Goal: Use online tool/utility: Utilize a website feature to perform a specific function

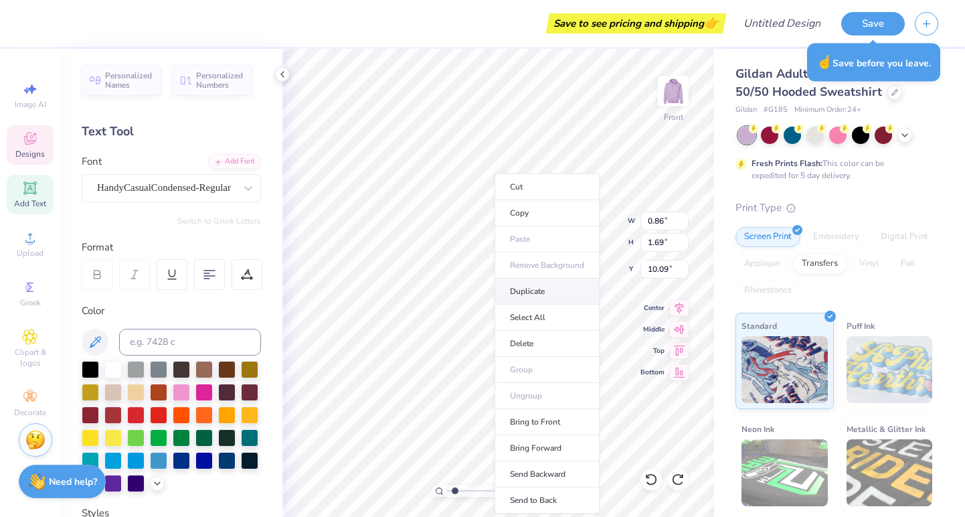
click at [523, 289] on li "Duplicate" at bounding box center [547, 291] width 105 height 26
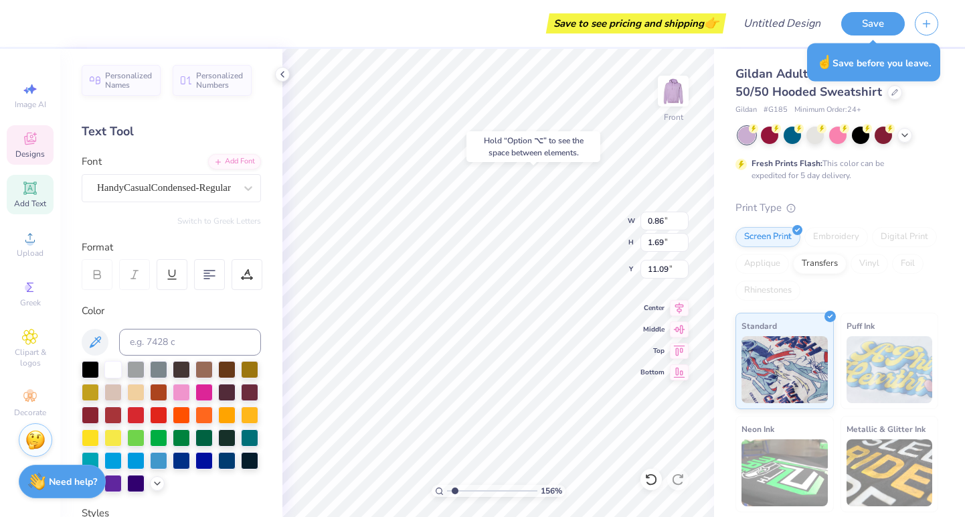
type input "10.16"
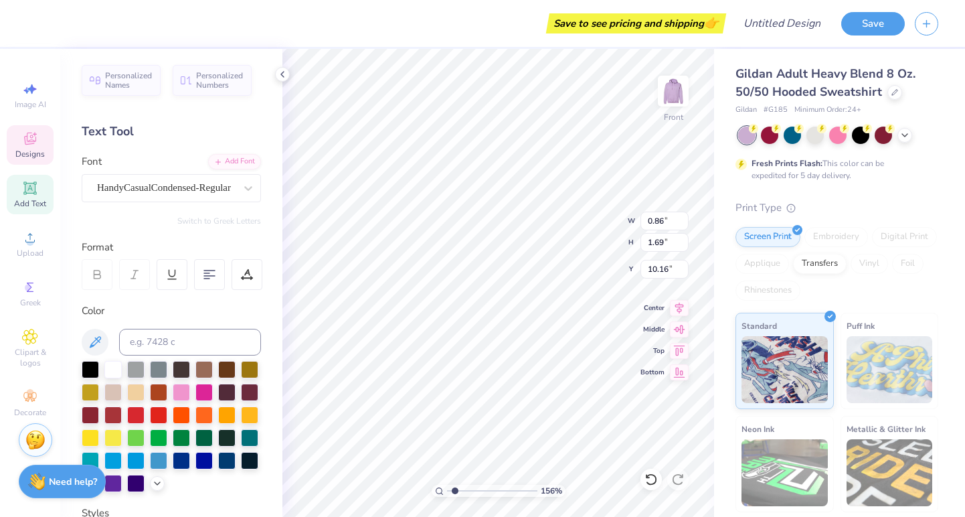
type input "0.89"
type input "1.68"
type textarea "I"
type input "0.86"
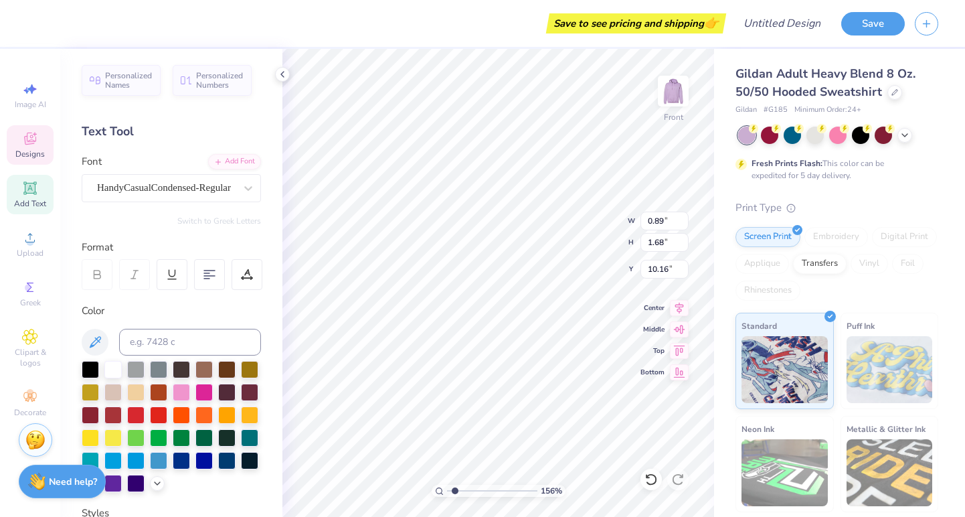
type input "1.69"
type input "10.09"
type textarea "R"
type input "1.05"
type input "1.68"
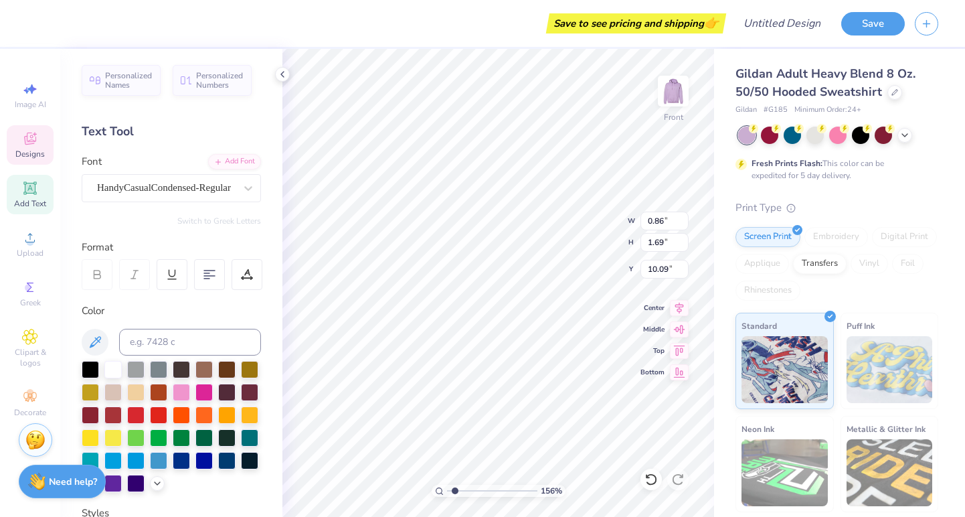
type input "10.40"
type textarea "T"
type input "1.06"
type input "1.72"
type textarea "S"
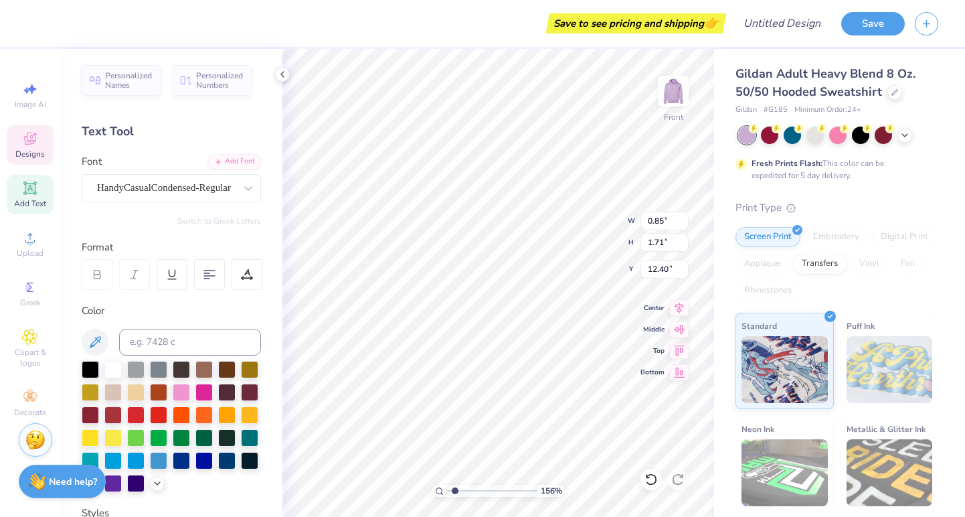
type input "0.87"
type input "1.68"
type input "12.27"
type textarea "I"
type input "0.97"
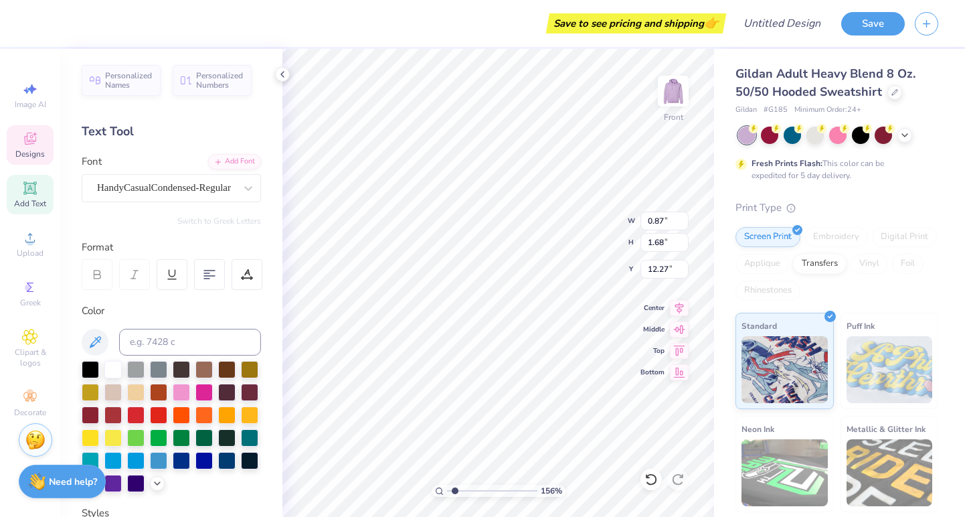
type input "1.72"
type input "11.90"
type textarea "G"
type input "0.93"
type input "1.68"
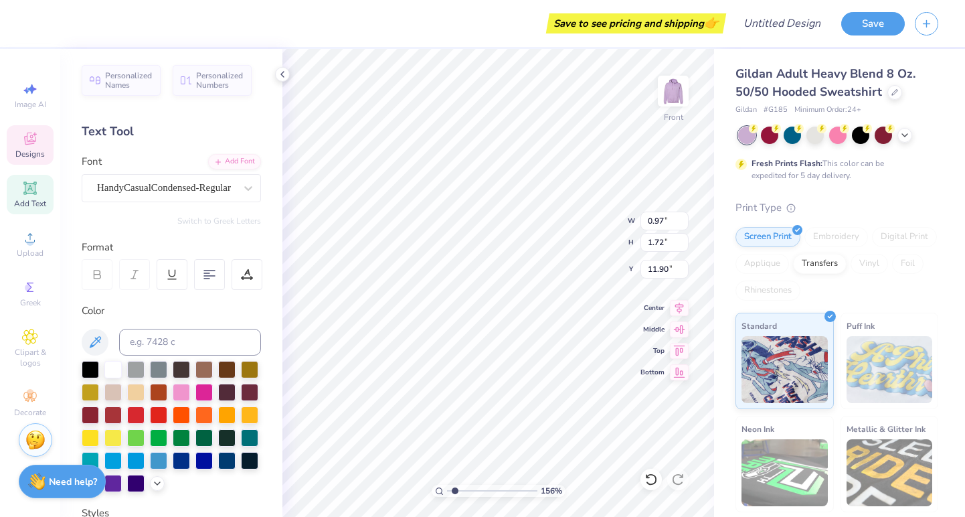
type input "11.84"
type textarea "M"
type input "9.86"
type input "0.89"
type input "1.69"
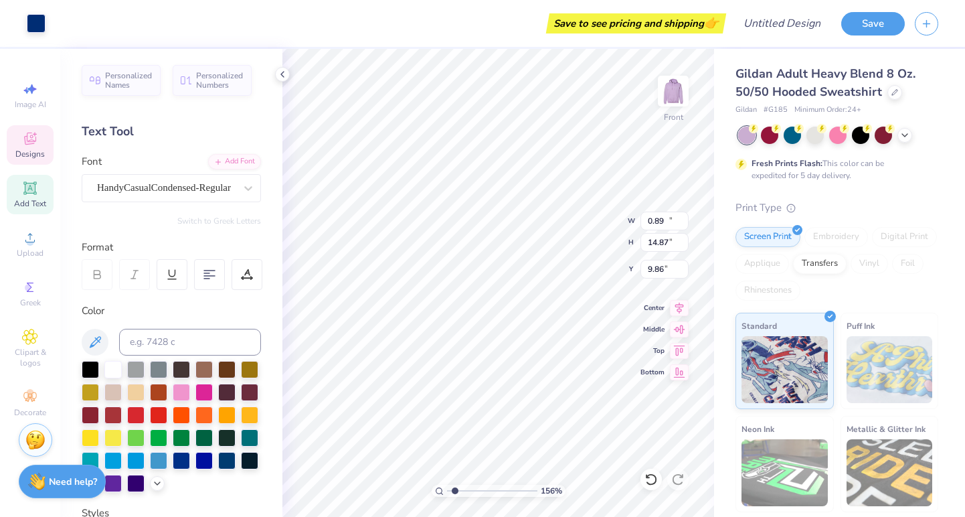
type input "12.08"
type textarea "A"
type input "0.44"
type input "1.67"
type input "12.28"
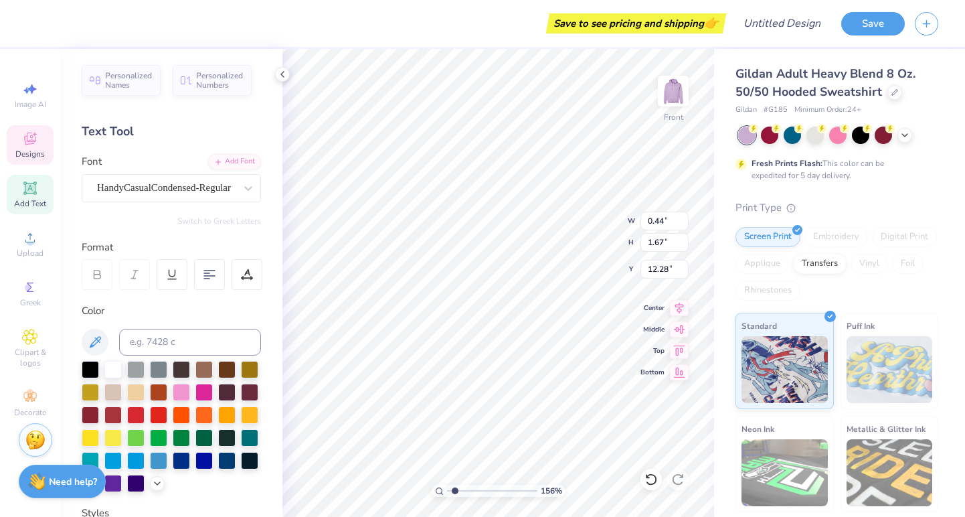
type input "0.86"
type input "1.68"
type input "11.92"
type input "1.30"
type input "1.75"
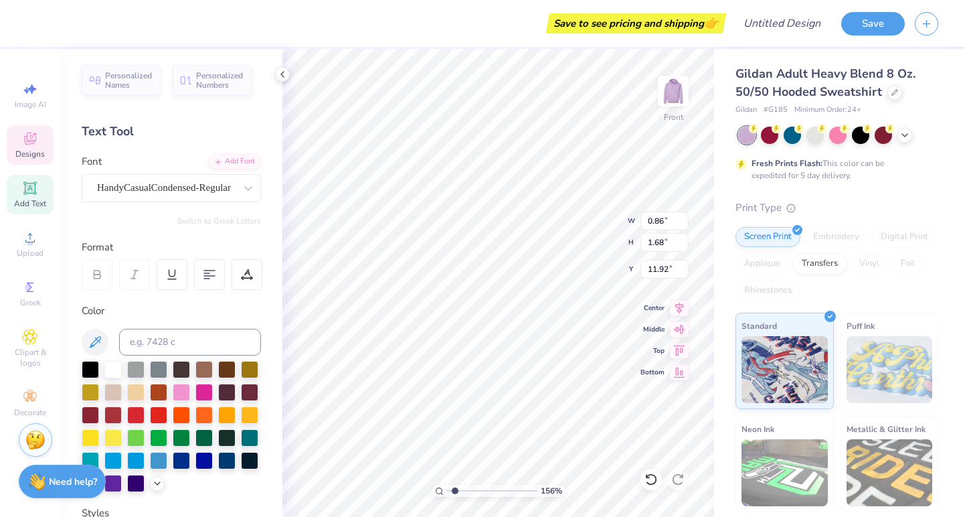
type input "11.82"
type input "1.71"
type input "11.83"
type input "11.20"
type input "2.16"
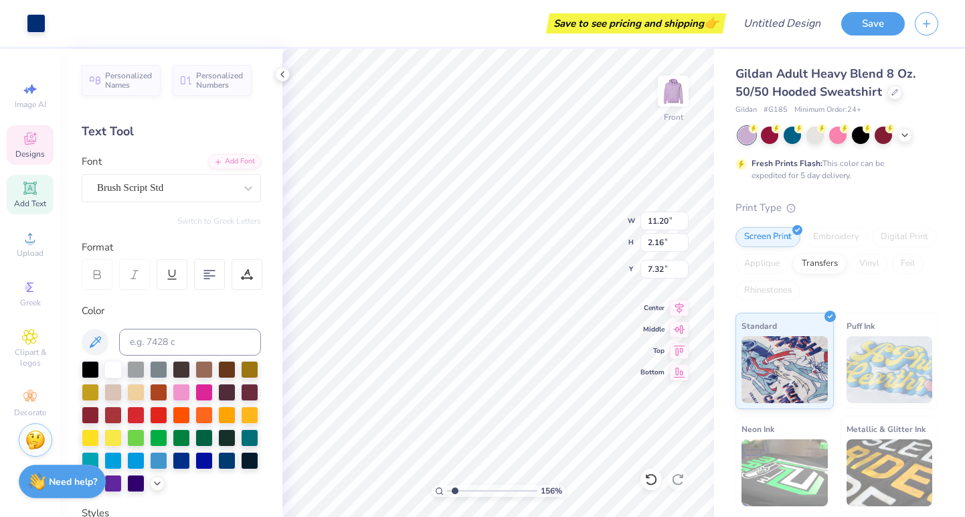
type input "7.25"
type input "2.25"
type input "1.94"
type input "10.09"
type input "3.19"
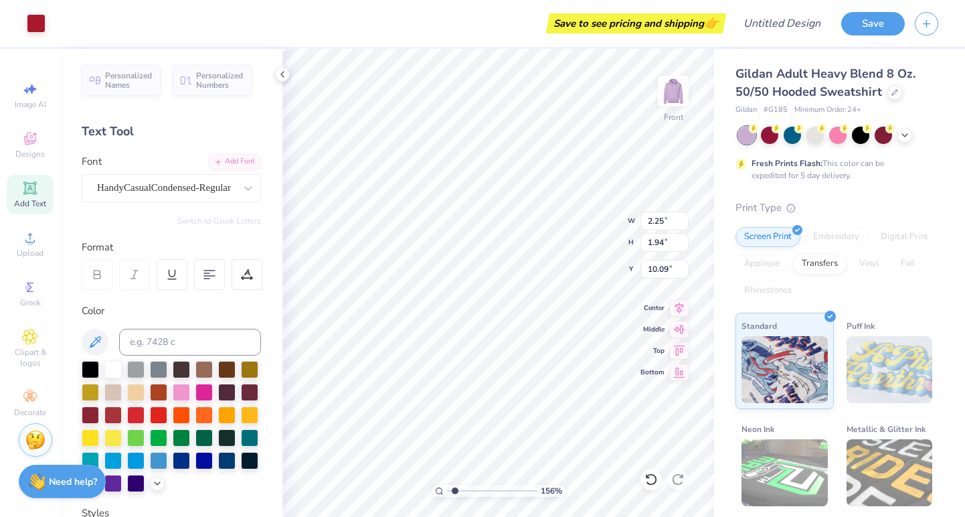
type input "10.34"
type input "0.89"
type input "1.69"
type input "12.39"
type input "0.44"
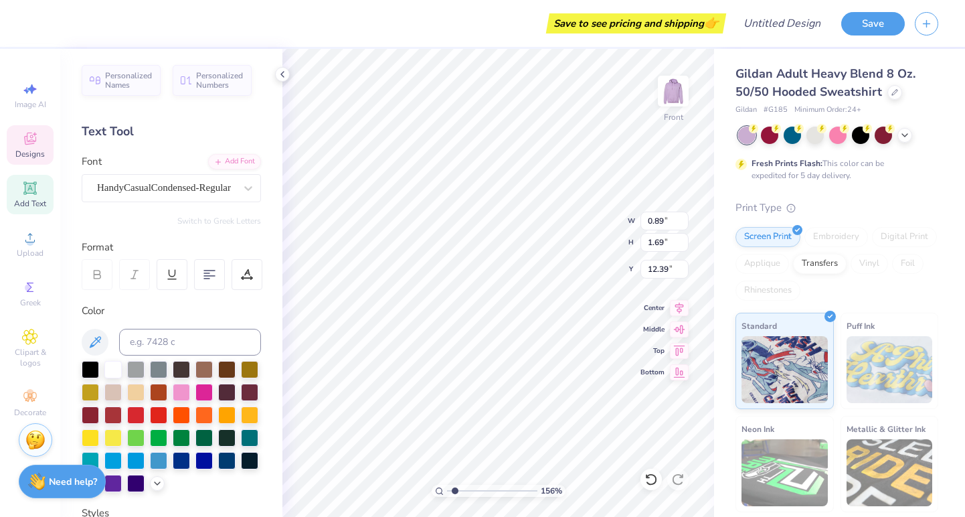
type input "1.67"
type input "12.12"
type input "0.85"
type input "1.71"
type input "12.08"
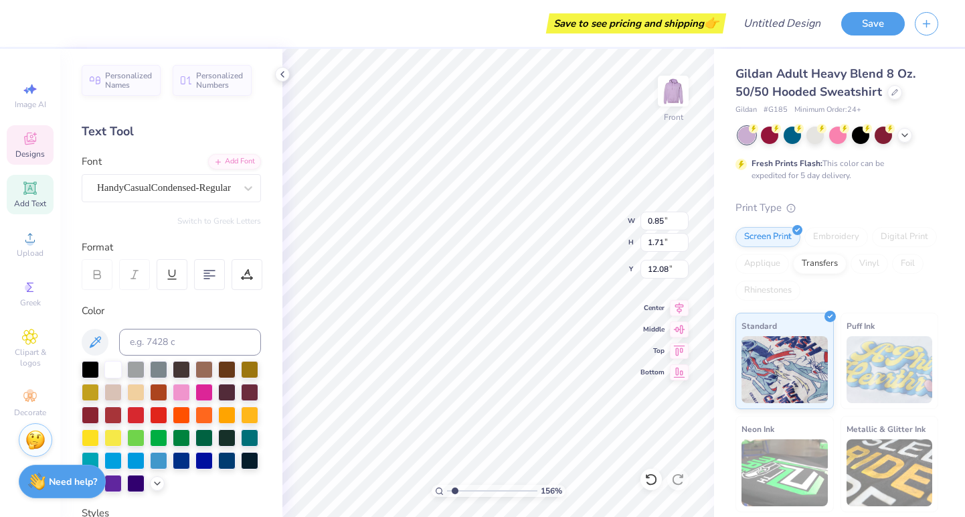
type input "1.30"
type input "11.93"
type input "0.86"
type input "1.68"
type input "12.40"
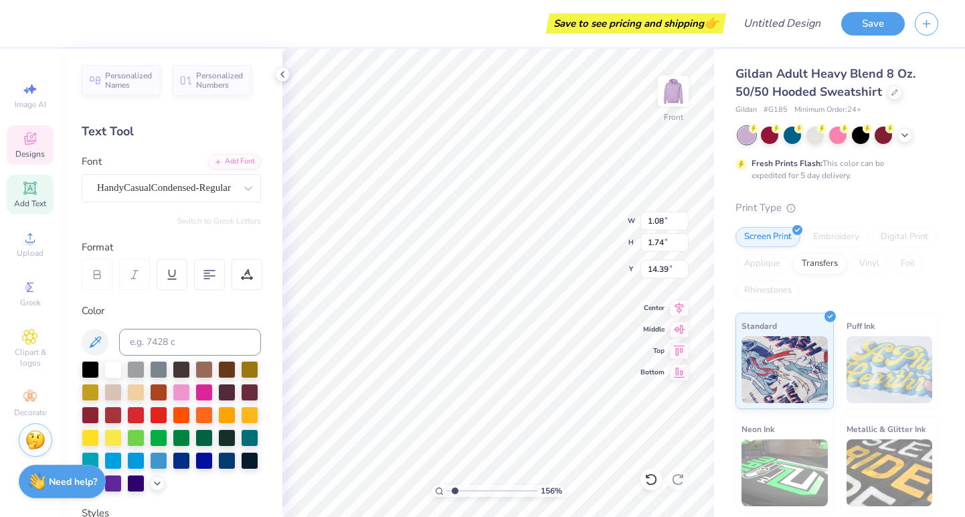
type input "14.46"
type textarea "S"
type input "0.89"
type input "1.69"
type input "16.83"
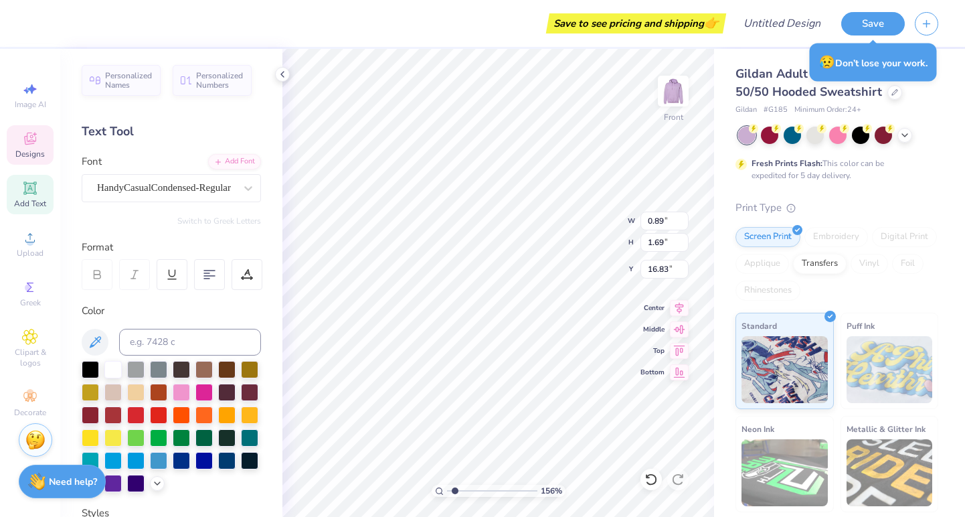
type textarea "i"
type textarea "I"
type input "0.94"
type input "1.71"
type input "10.56"
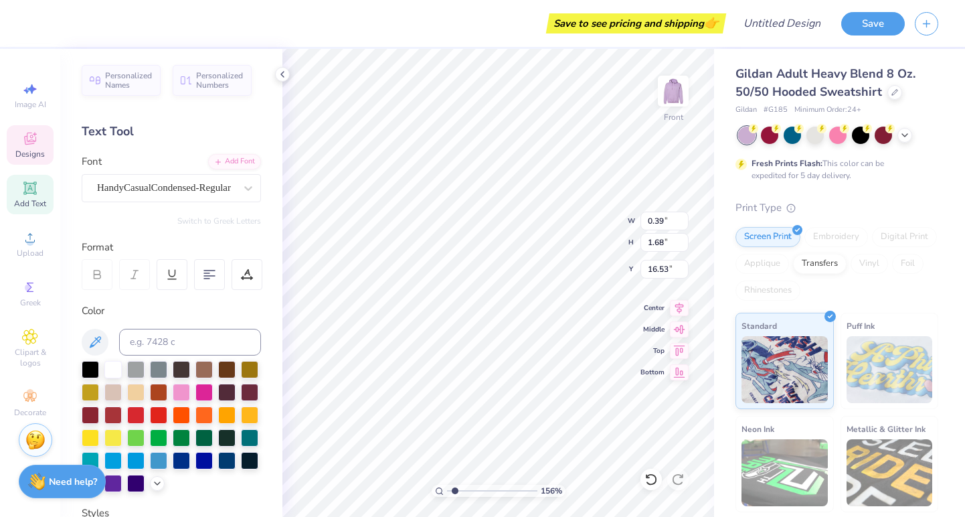
type textarea "s"
type textarea "S"
type input "0.88"
type input "1.69"
type input "16.45"
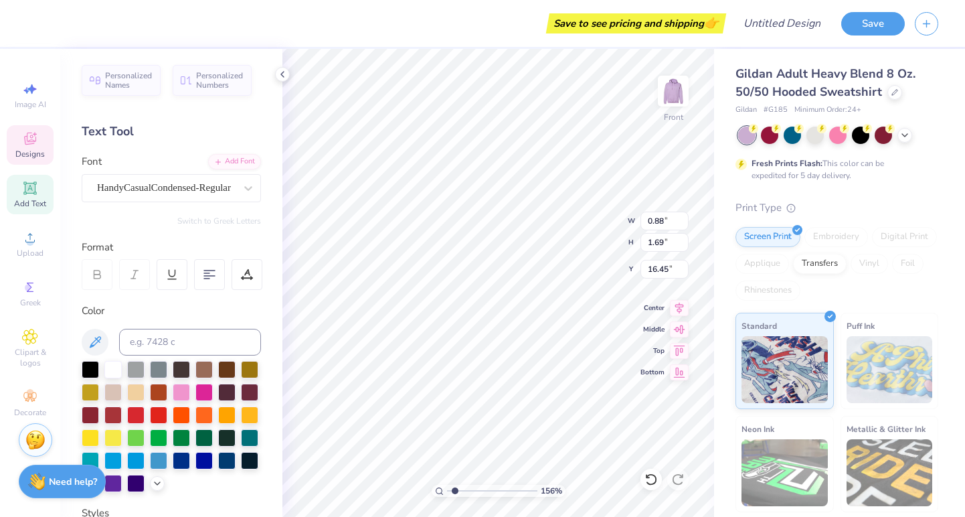
type textarea "T"
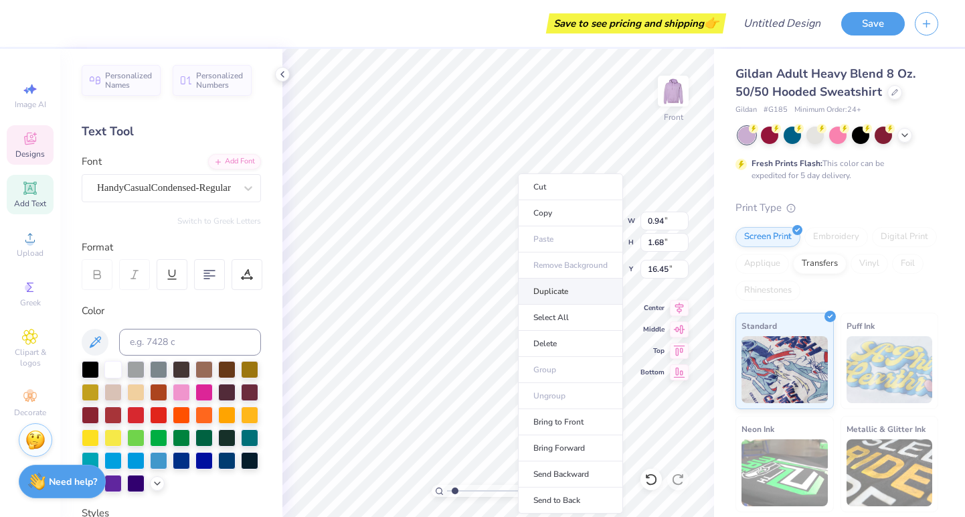
click at [554, 290] on li "Duplicate" at bounding box center [570, 291] width 105 height 26
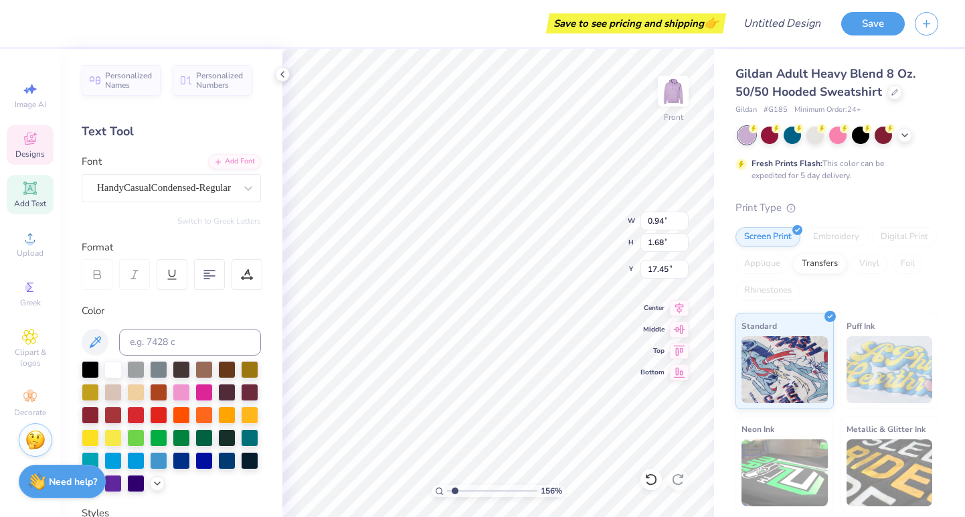
type input "16.83"
type textarea "E"
click at [572, 296] on li "Duplicate" at bounding box center [592, 291] width 105 height 26
type input "0.74"
type input "16.45"
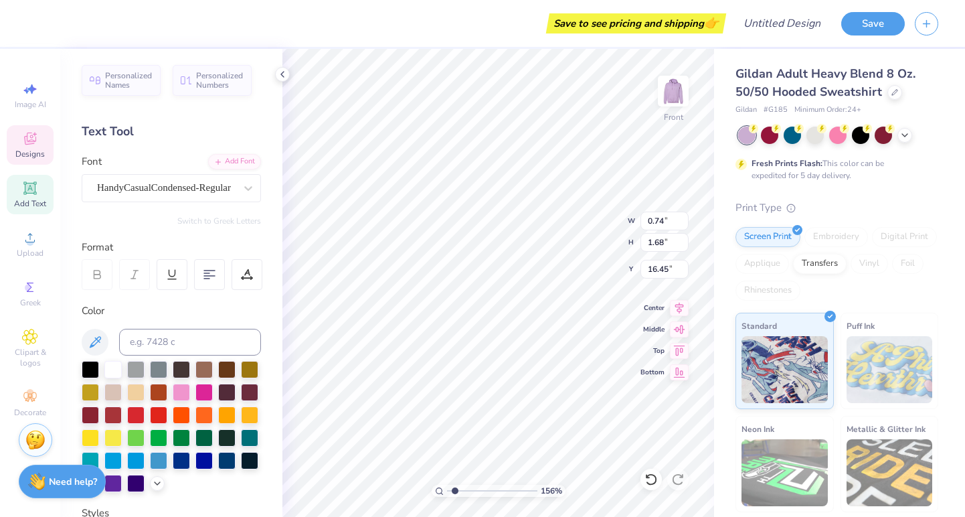
type textarea "R"
type input "1.61"
type input "1.82"
type input "5.45"
type input "2.07"
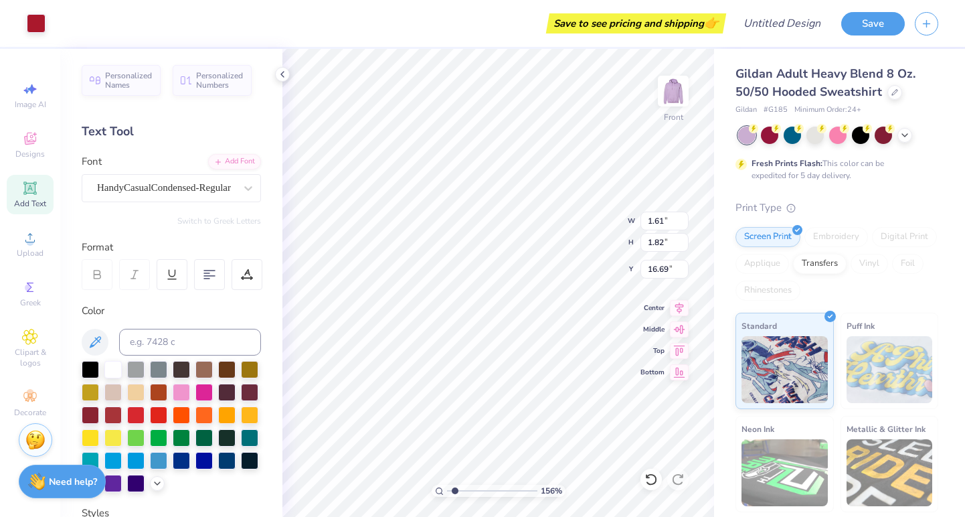
type input "16.55"
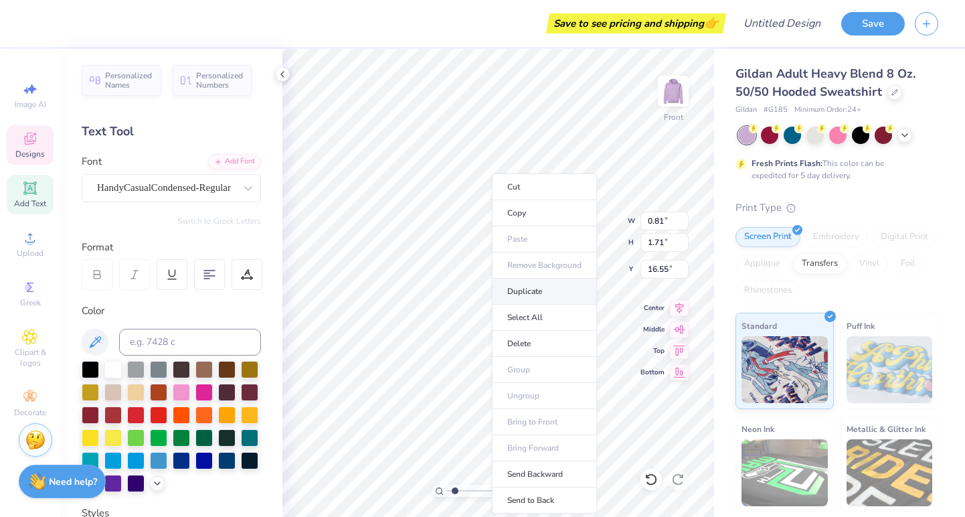
click at [531, 294] on li "Duplicate" at bounding box center [544, 291] width 105 height 26
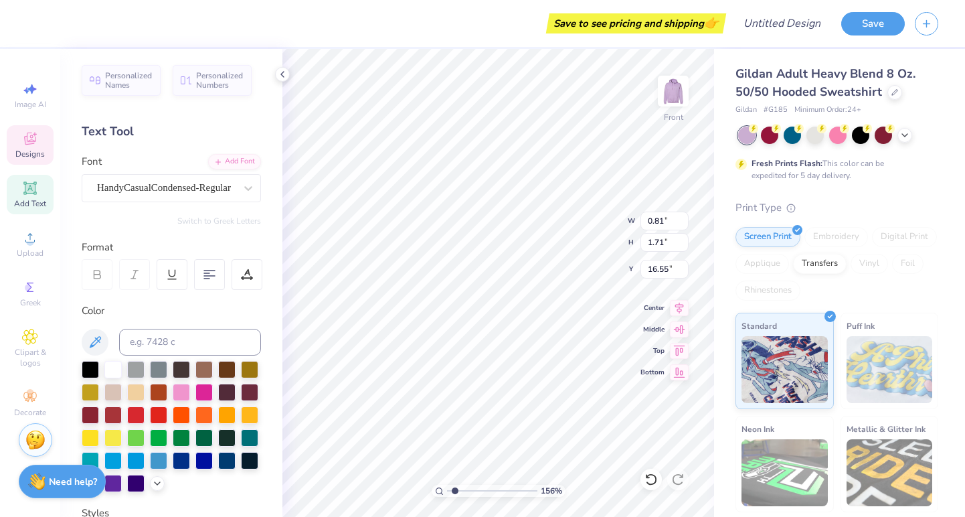
type input "17.55"
type input "0.92"
type input "16.91"
type textarea "H"
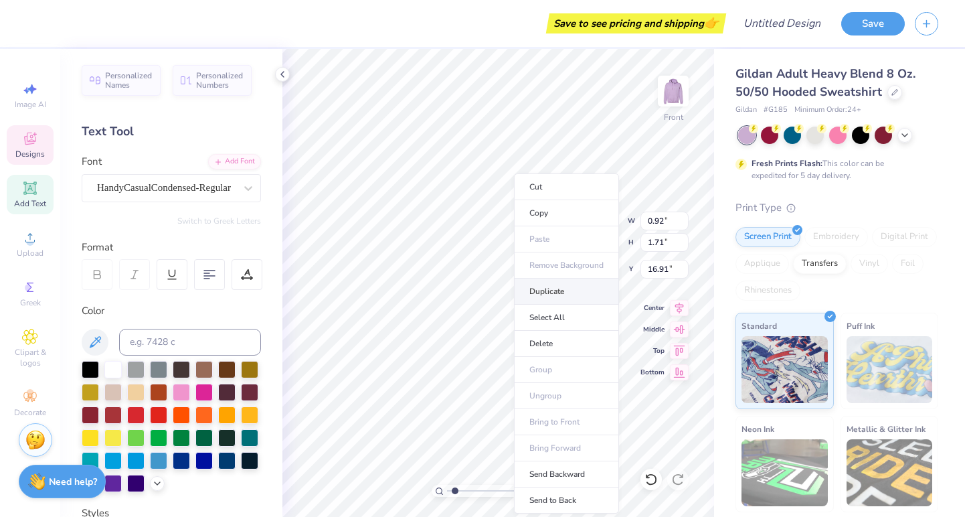
click at [549, 297] on li "Duplicate" at bounding box center [566, 291] width 105 height 26
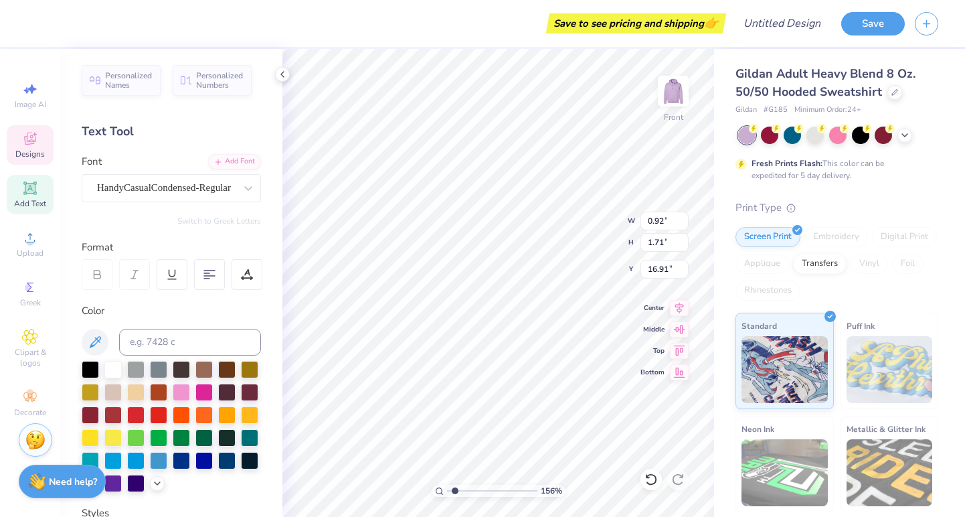
type input "0.96"
type input "16.79"
type textarea "O"
type input "0.74"
type input "1.68"
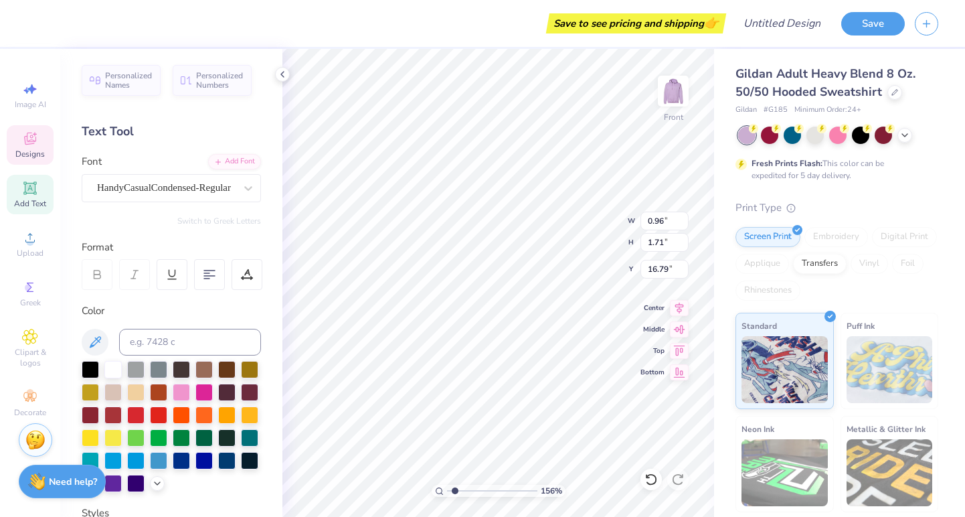
type input "16.93"
type input "0.93"
click at [573, 296] on li "Duplicate" at bounding box center [593, 291] width 105 height 26
type input "17.81"
type input "0.92"
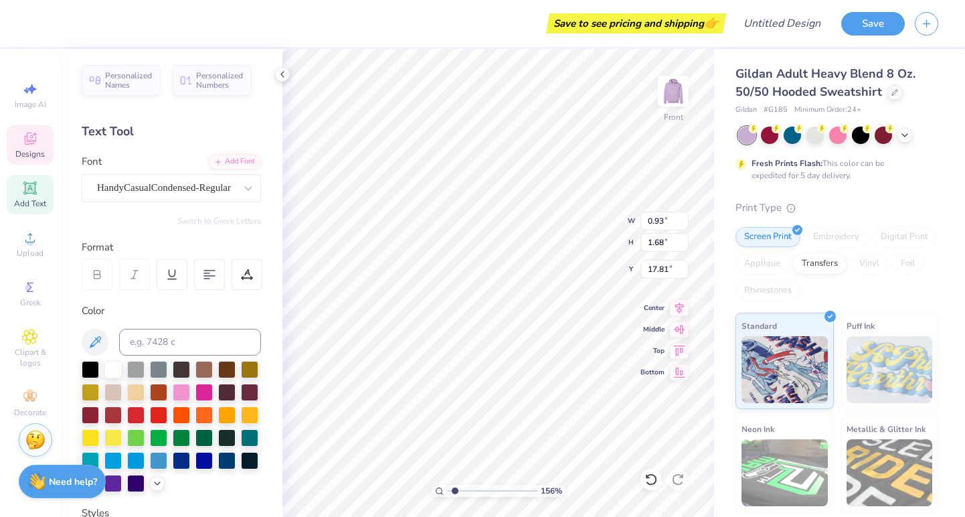
type input "1.69"
type input "16.81"
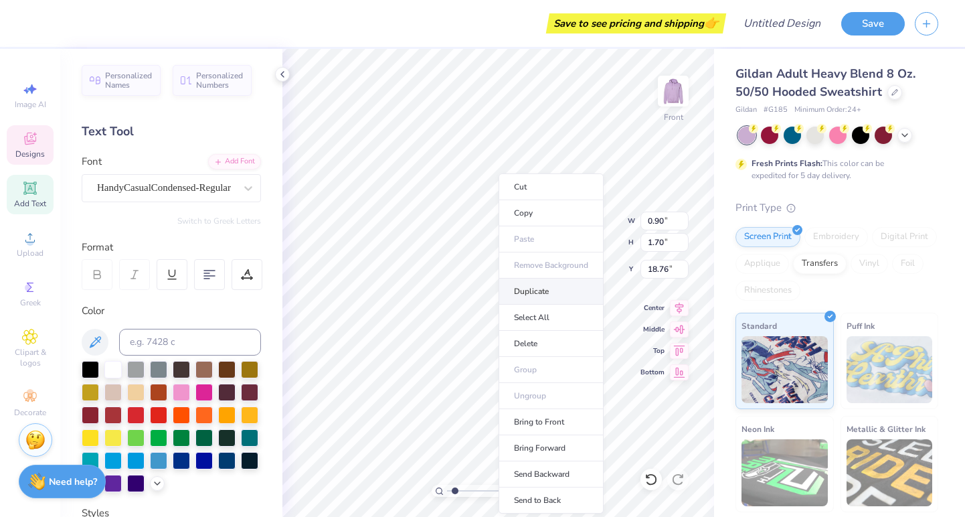
click at [527, 298] on li "Duplicate" at bounding box center [551, 291] width 105 height 26
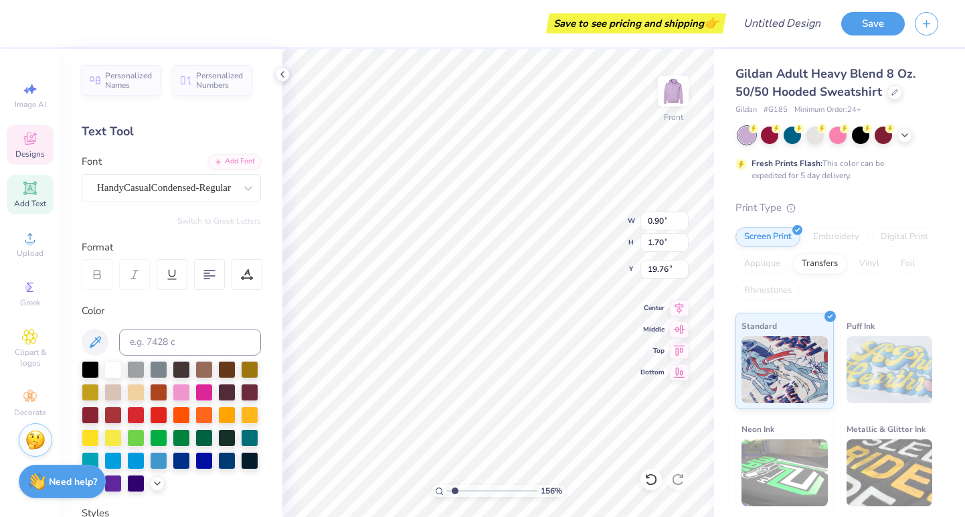
type input "16.55"
type input "2.06"
type input "1.95"
type input "9.93"
type input "2.07"
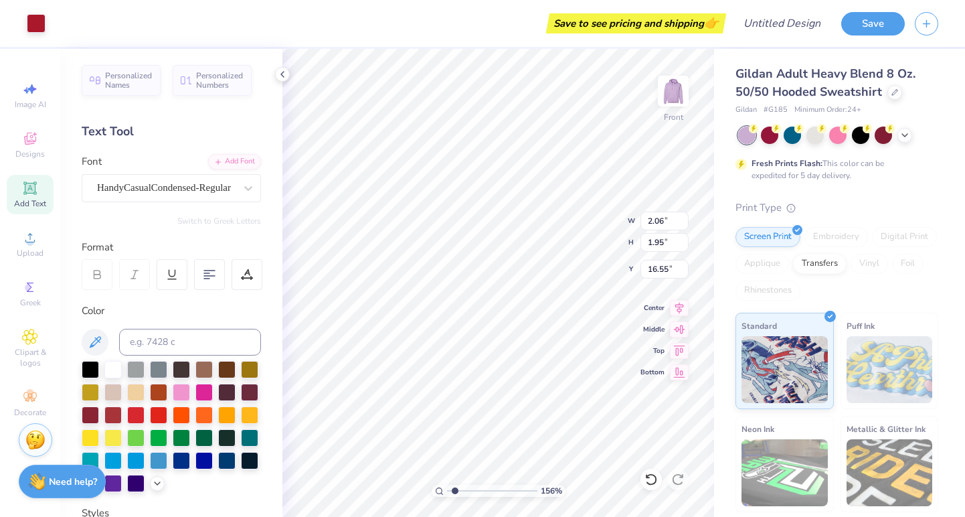
type input "16.70"
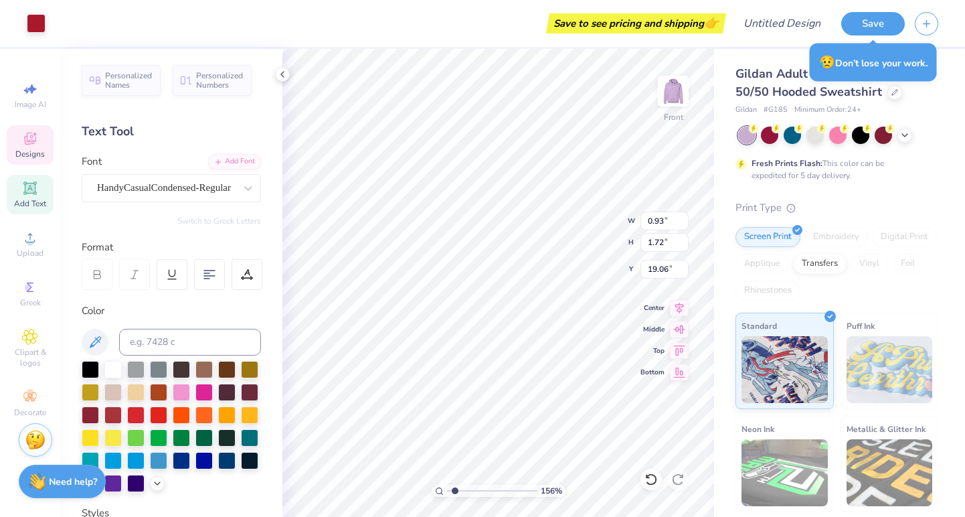
type input "19.06"
type textarea "R"
type input "0.88"
type input "1.69"
type input "19.09"
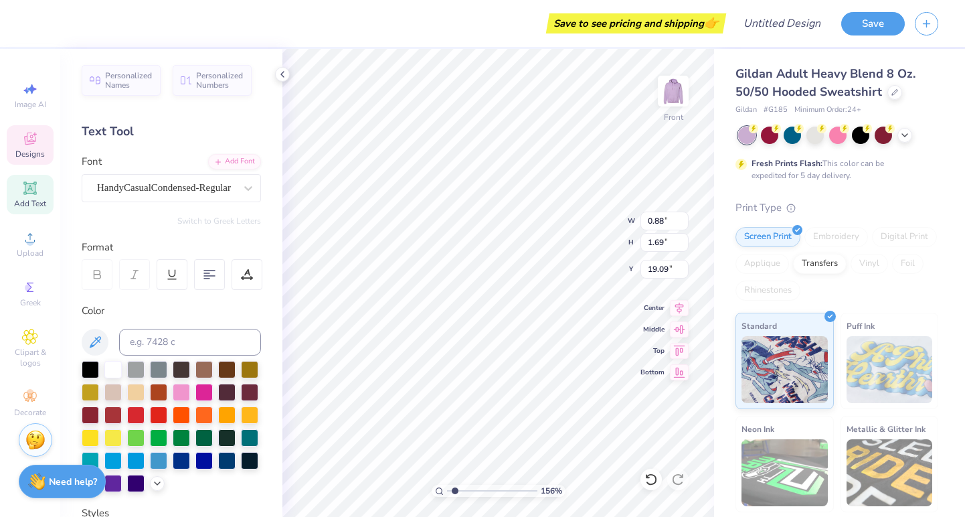
type input "0.77"
type input "19.35"
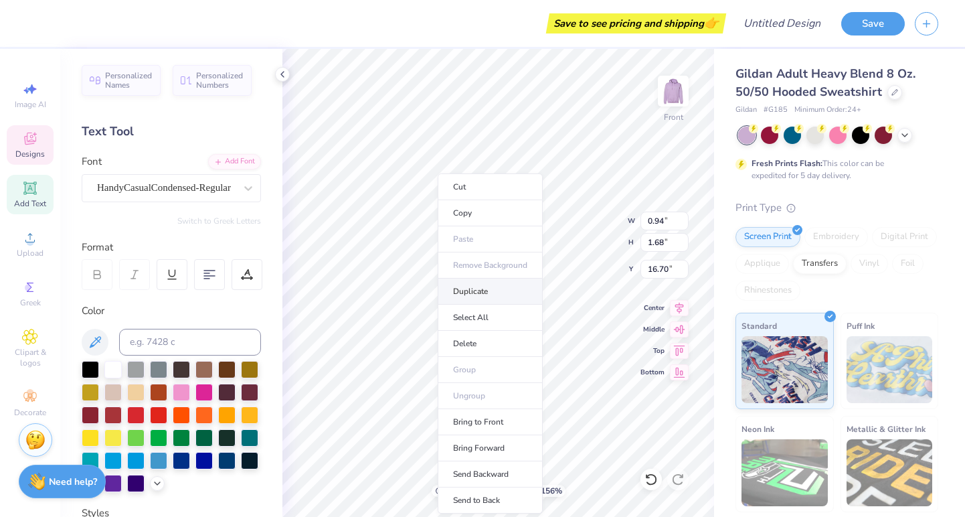
click at [470, 294] on li "Duplicate" at bounding box center [490, 291] width 105 height 26
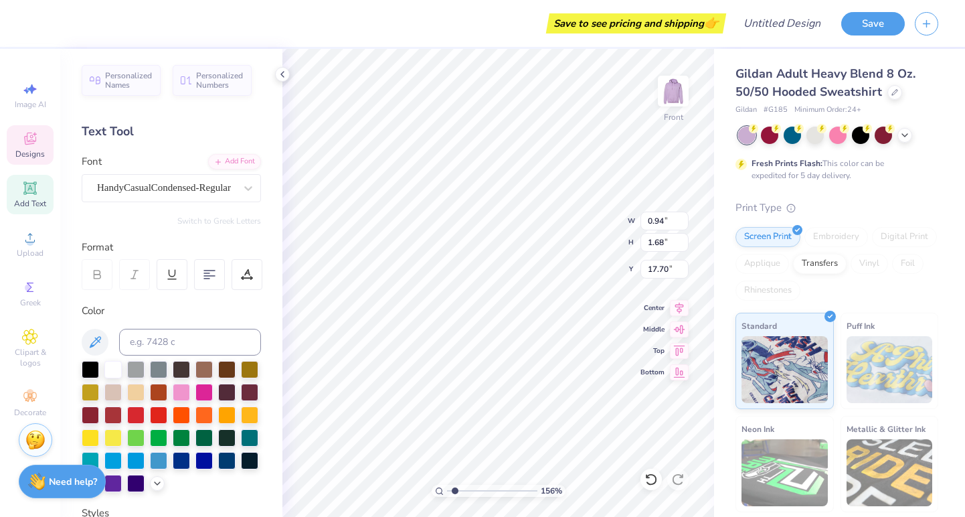
type input "19.10"
type input "0.89"
type input "1.69"
type input "19.09"
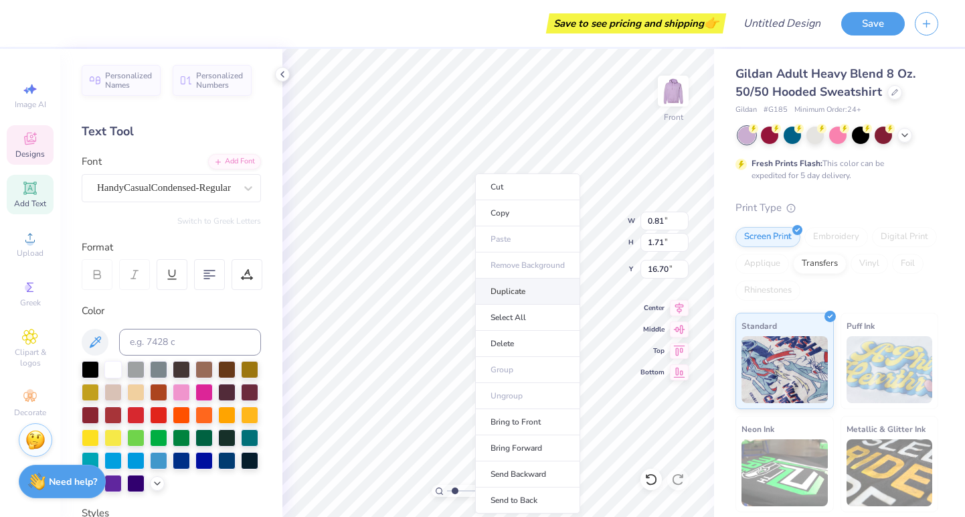
click at [508, 297] on li "Duplicate" at bounding box center [527, 291] width 105 height 26
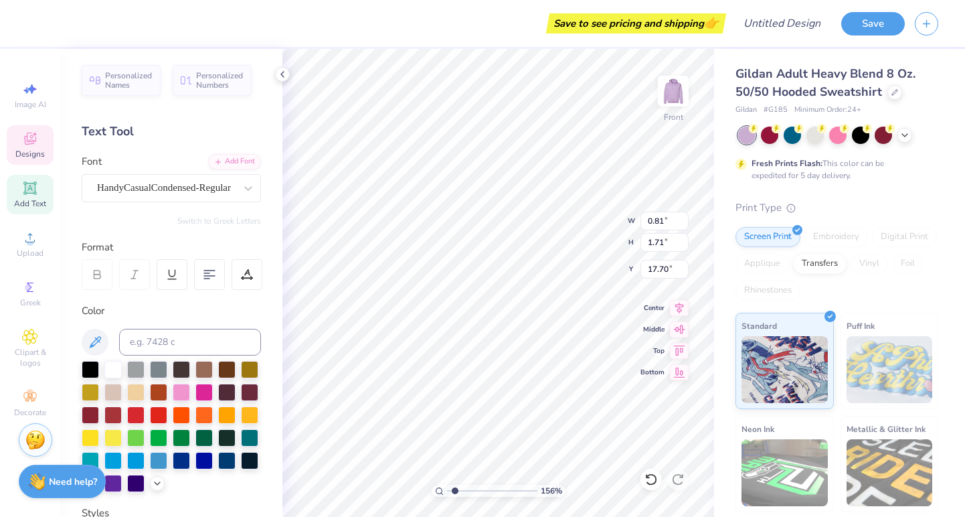
type input "19.10"
type input "0.90"
type input "1.70"
type input "18.76"
click at [487, 294] on li "Duplicate" at bounding box center [508, 291] width 105 height 26
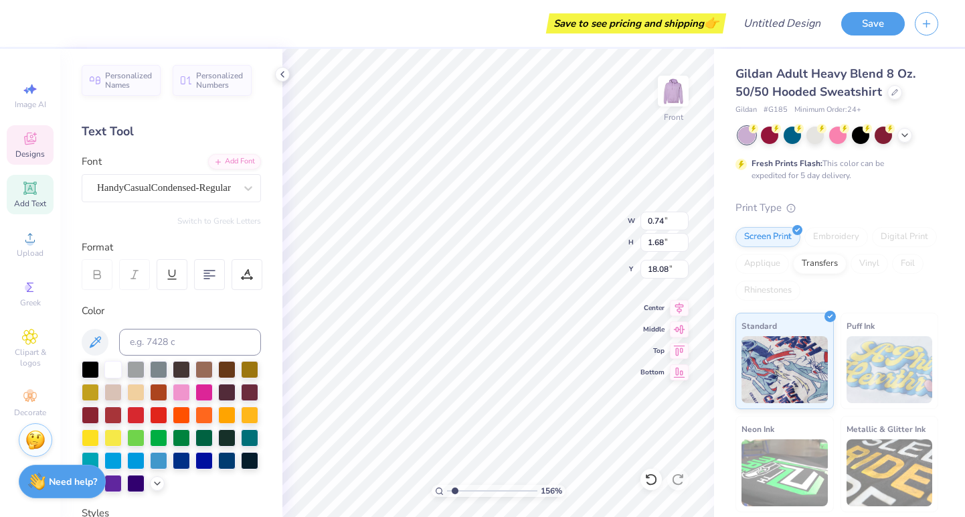
type input "19.13"
type input "0.43"
type input "1.67"
type input "18.92"
type input "19.35"
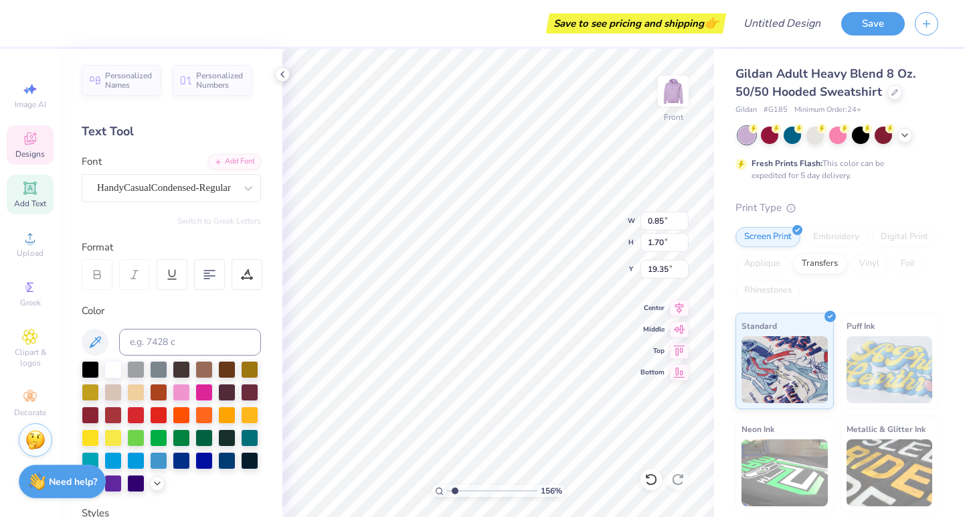
type input "0.89"
type input "1.69"
type input "18.61"
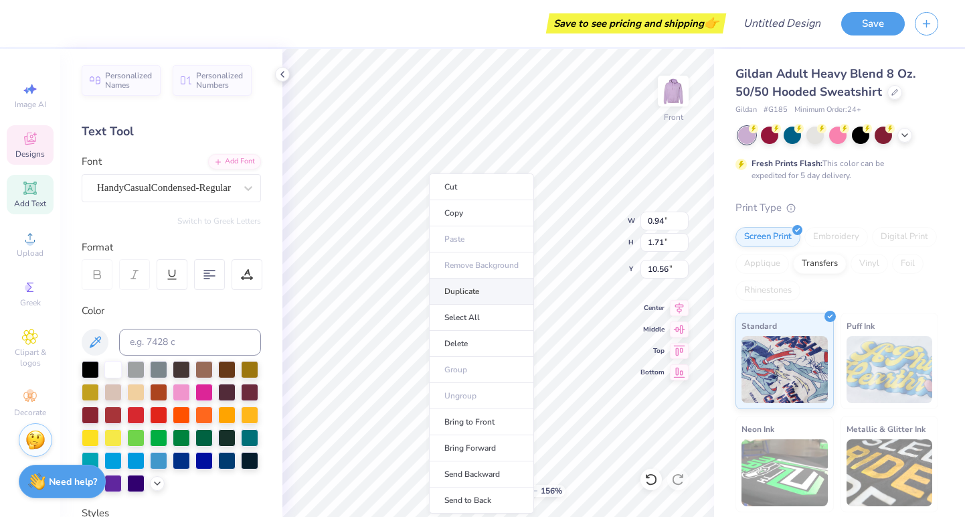
click at [466, 298] on li "Duplicate" at bounding box center [481, 291] width 105 height 26
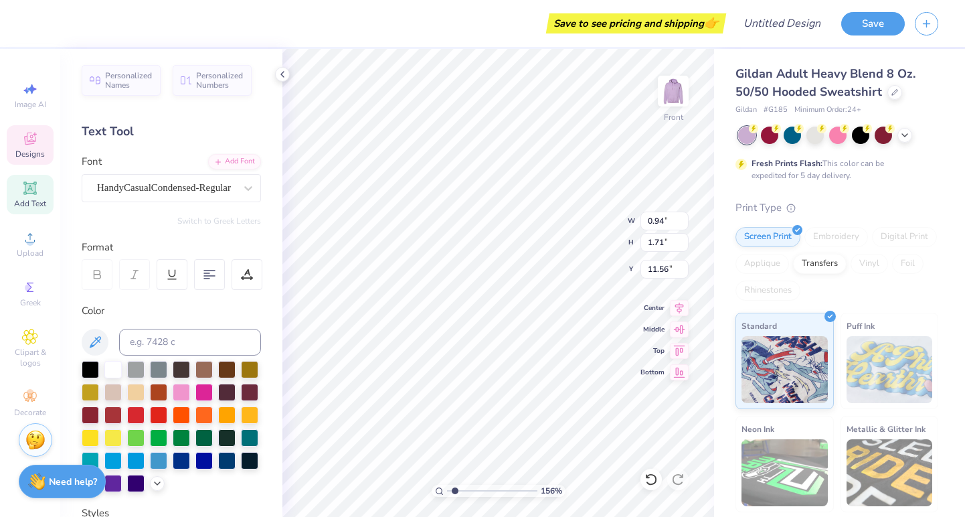
type input "19.13"
type input "0.89"
type input "1.70"
type input "19.08"
type input "1.89"
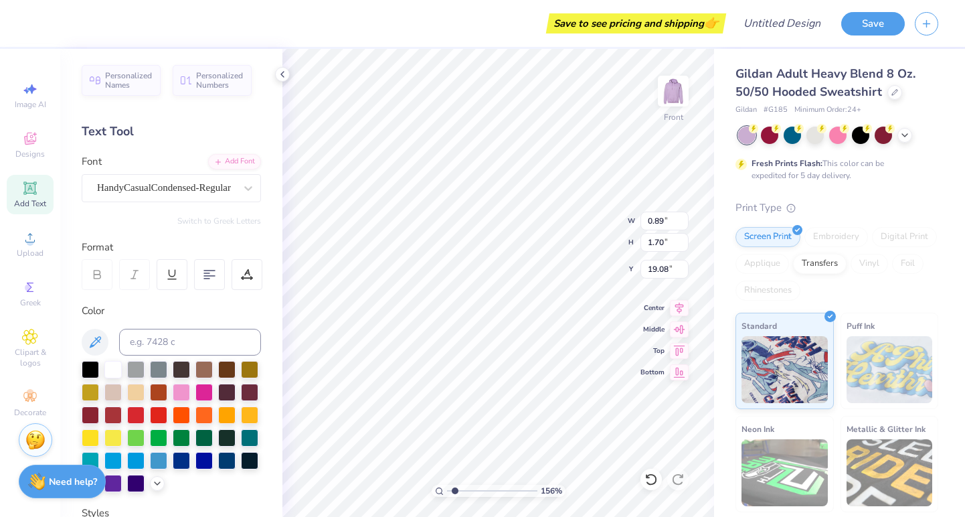
type input "1.96"
type input "6.86"
type input "1.98"
type input "19.06"
type input "3.45"
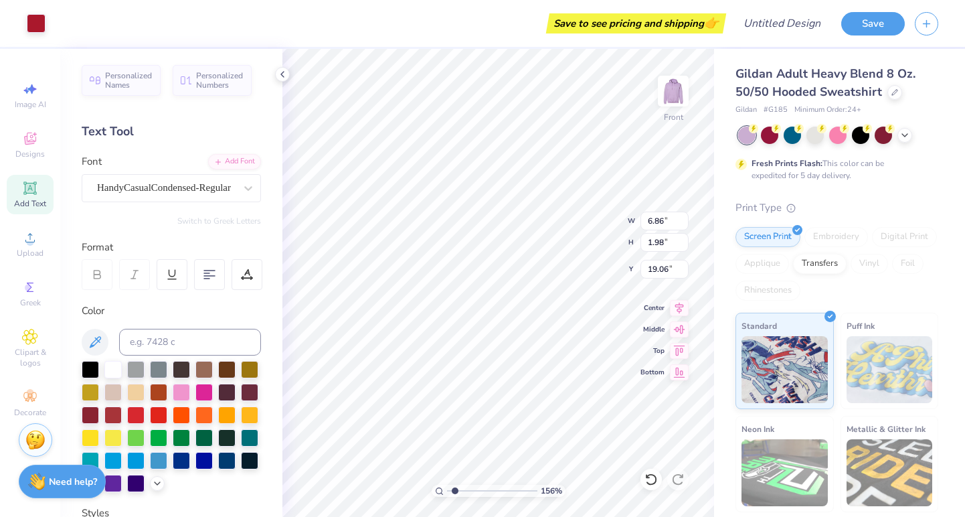
type input "1.07"
type input "20.90"
drag, startPoint x: 456, startPoint y: 490, endPoint x: 437, endPoint y: 493, distance: 19.7
type input "1"
click at [437, 493] on div "100 %" at bounding box center [499, 490] width 134 height 12
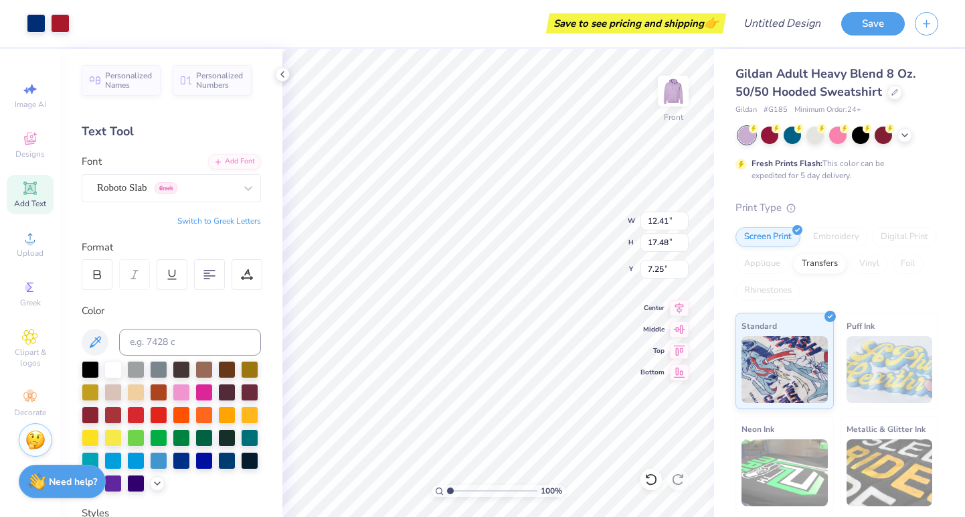
type input "6.00"
type input "1.63"
click at [456, 491] on input "range" at bounding box center [492, 490] width 90 height 12
type textarea "[GEOGRAPHIC_DATA]!"
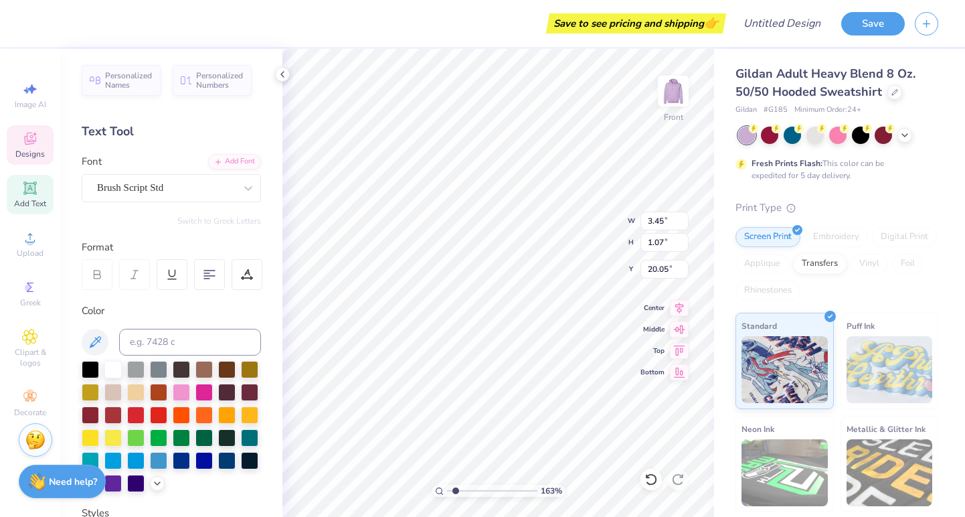
scroll to position [0, 2]
click at [913, 132] on div at bounding box center [838, 134] width 200 height 17
type textarea "epsilon phi"
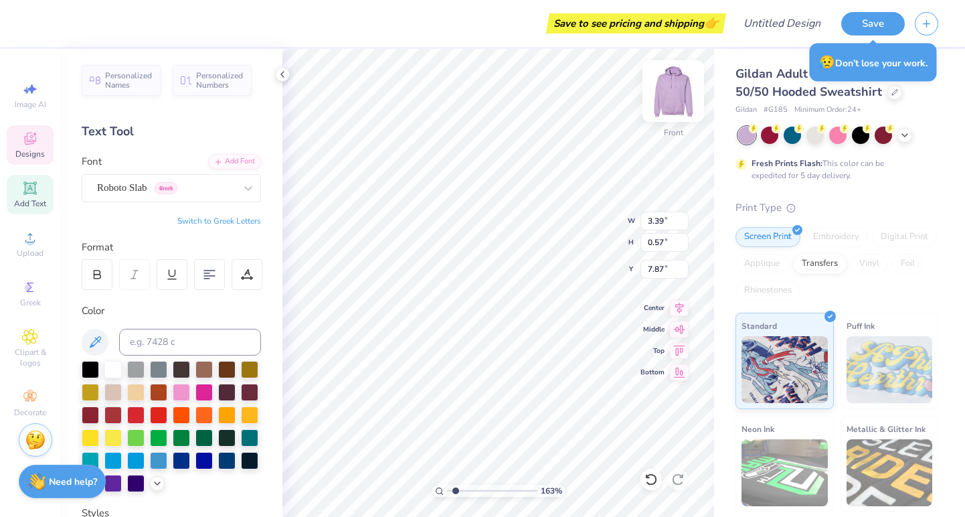
scroll to position [0, 3]
type textarea "EPSILON PHI"
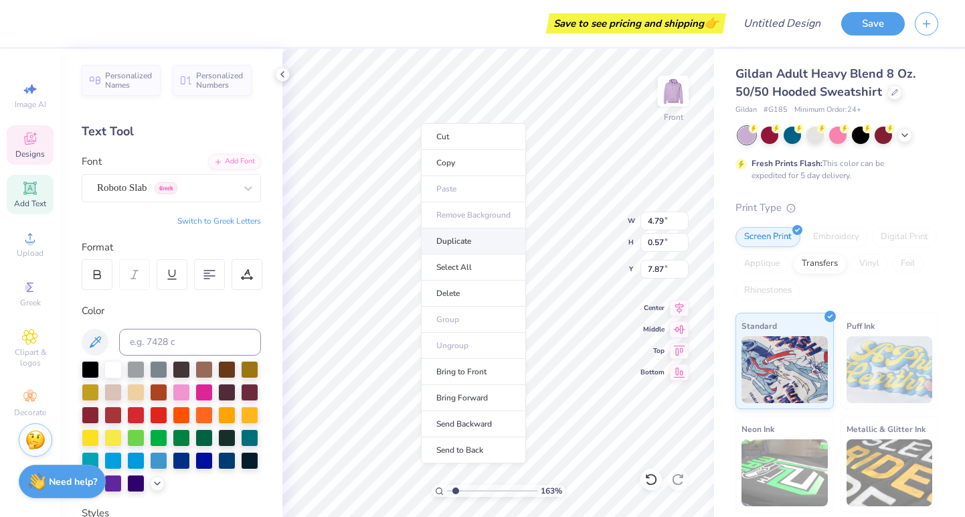
click at [456, 238] on li "Duplicate" at bounding box center [473, 241] width 105 height 26
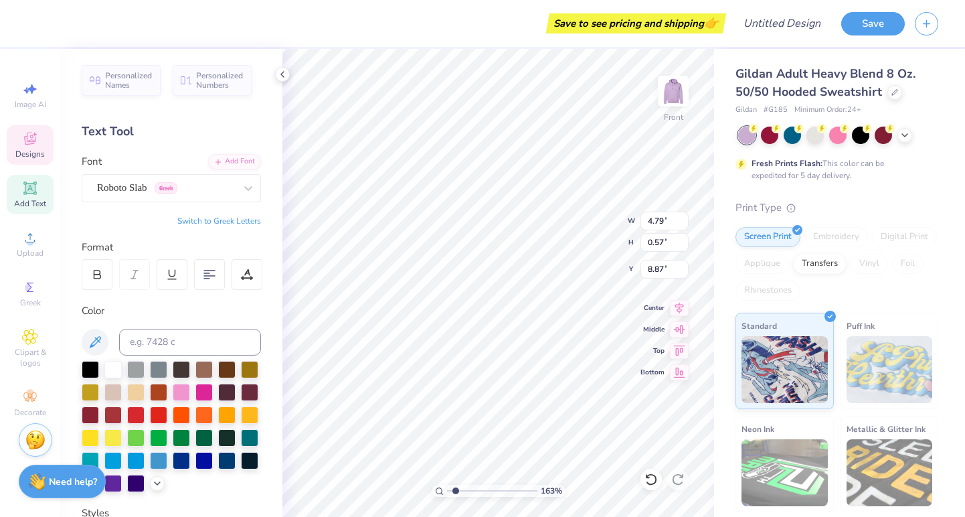
type input "7.87"
type textarea "E"
type textarea "1898"
drag, startPoint x: 456, startPoint y: 488, endPoint x: 427, endPoint y: 488, distance: 29.4
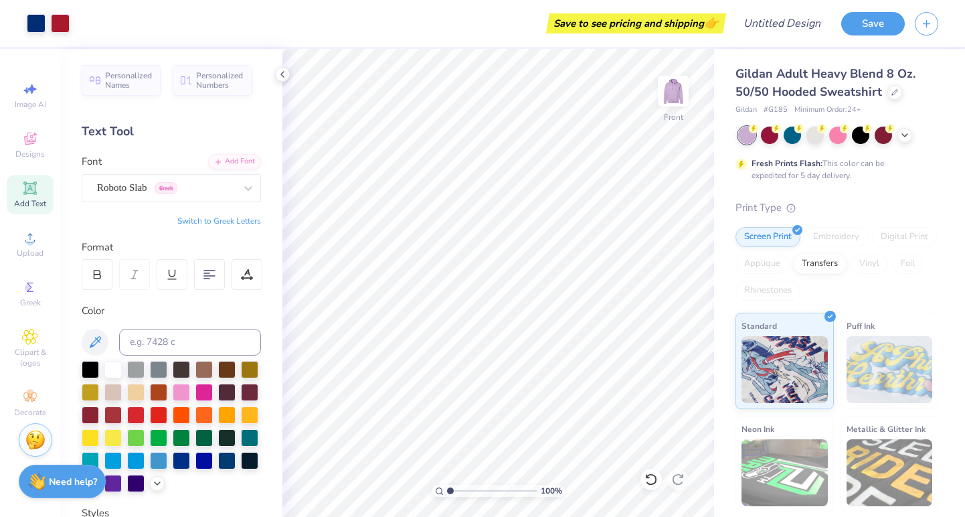
type input "1"
click at [427, 488] on div "100 %" at bounding box center [498, 283] width 468 height 468
click at [908, 133] on icon at bounding box center [904, 133] width 11 height 11
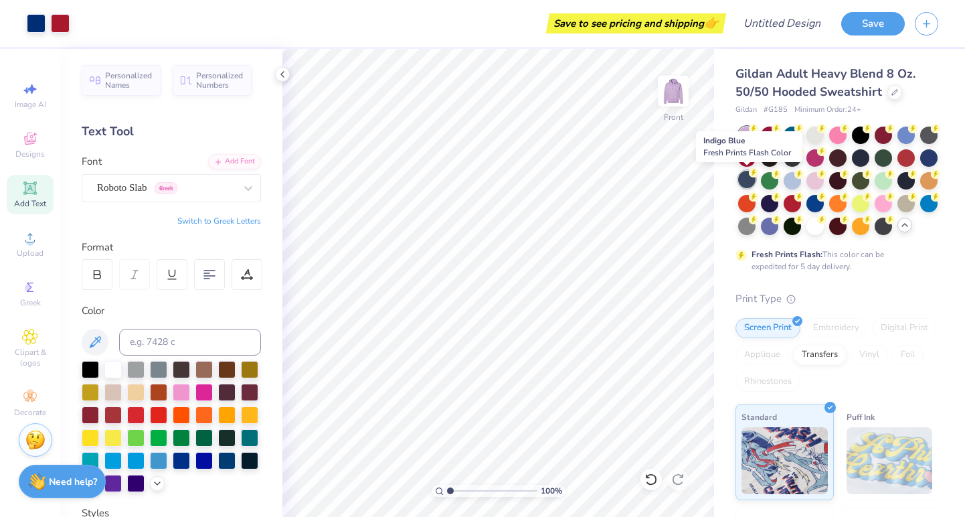
click at [747, 184] on div at bounding box center [746, 179] width 17 height 17
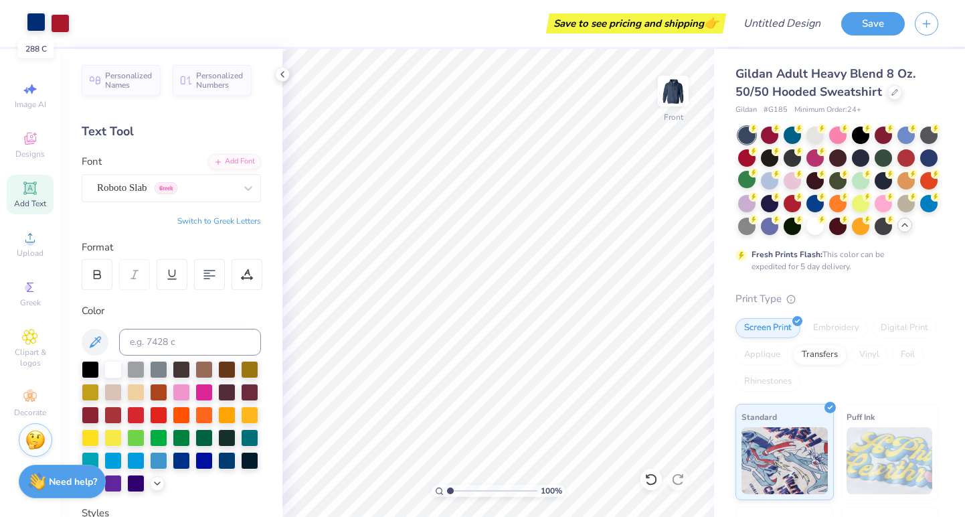
click at [40, 25] on div at bounding box center [36, 22] width 19 height 19
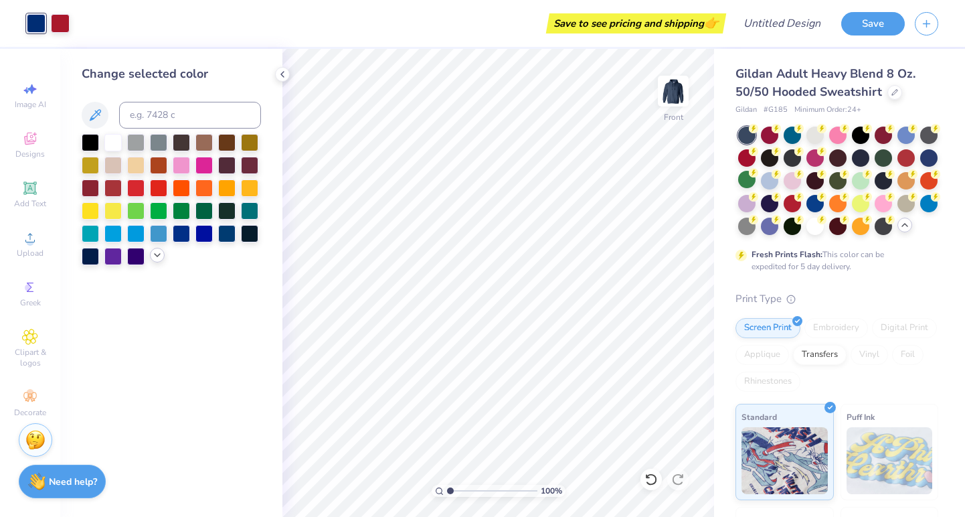
click at [160, 257] on icon at bounding box center [157, 255] width 11 height 11
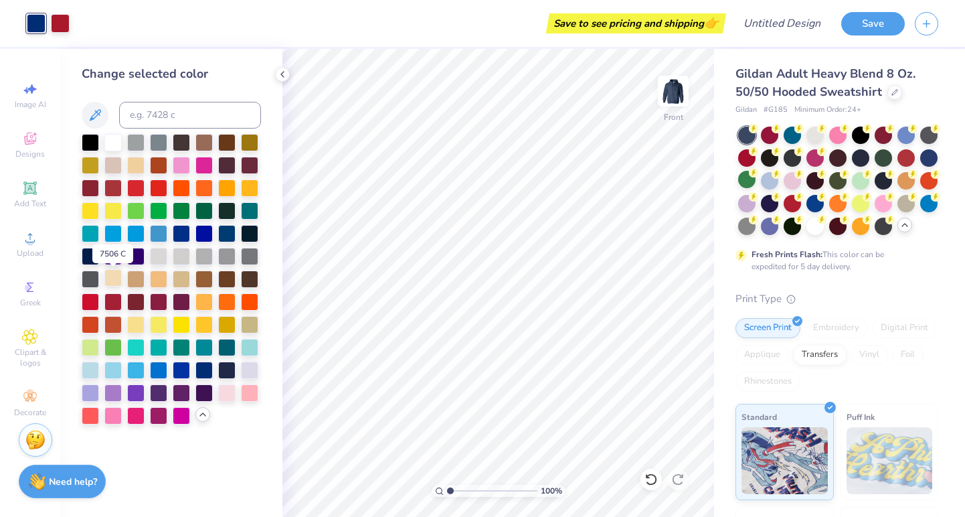
click at [118, 281] on div at bounding box center [112, 277] width 17 height 17
click at [116, 143] on div at bounding box center [112, 140] width 17 height 17
click at [64, 21] on div at bounding box center [60, 22] width 19 height 19
click at [251, 395] on div at bounding box center [249, 391] width 17 height 17
click at [184, 167] on div at bounding box center [181, 163] width 17 height 17
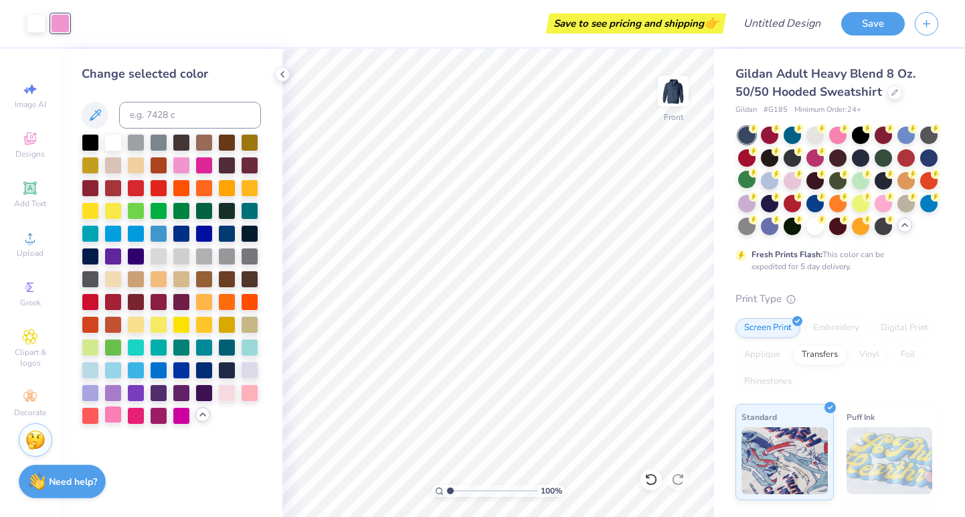
click at [118, 416] on div at bounding box center [112, 414] width 17 height 17
click at [135, 418] on div at bounding box center [135, 414] width 17 height 17
click at [205, 166] on div at bounding box center [203, 163] width 17 height 17
click at [248, 395] on div at bounding box center [249, 391] width 17 height 17
click at [113, 418] on div at bounding box center [112, 414] width 17 height 17
